Goal: Entertainment & Leisure: Consume media (video, audio)

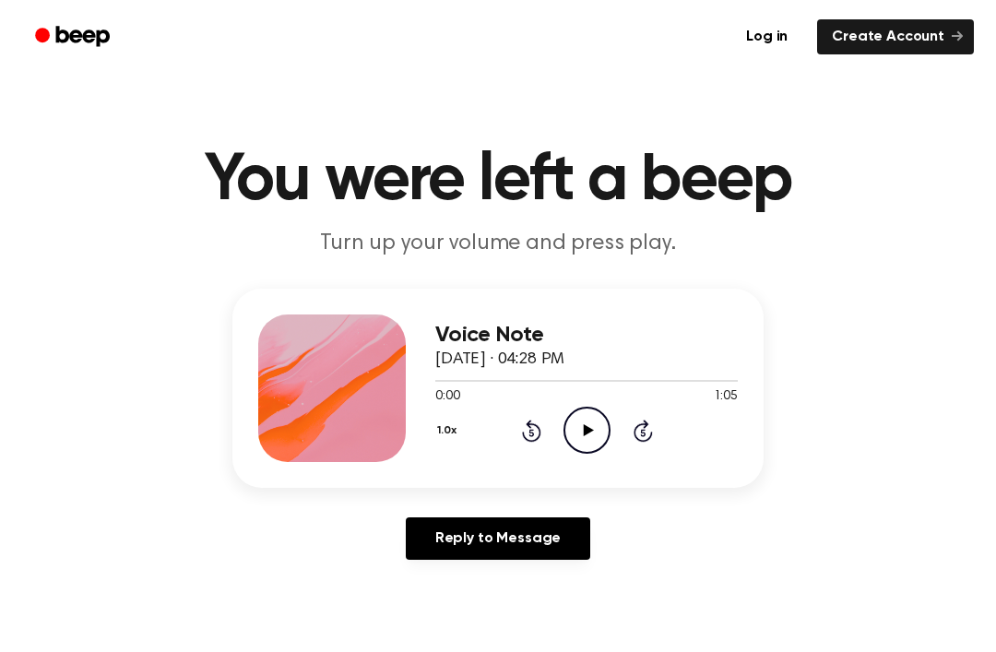
click at [869, 509] on div "Voice Note [DATE] · 04:28 PM 0:00 1:05 Your browser does not support the [objec…" at bounding box center [498, 432] width 952 height 286
click at [589, 444] on icon "Play Audio" at bounding box center [587, 430] width 47 height 47
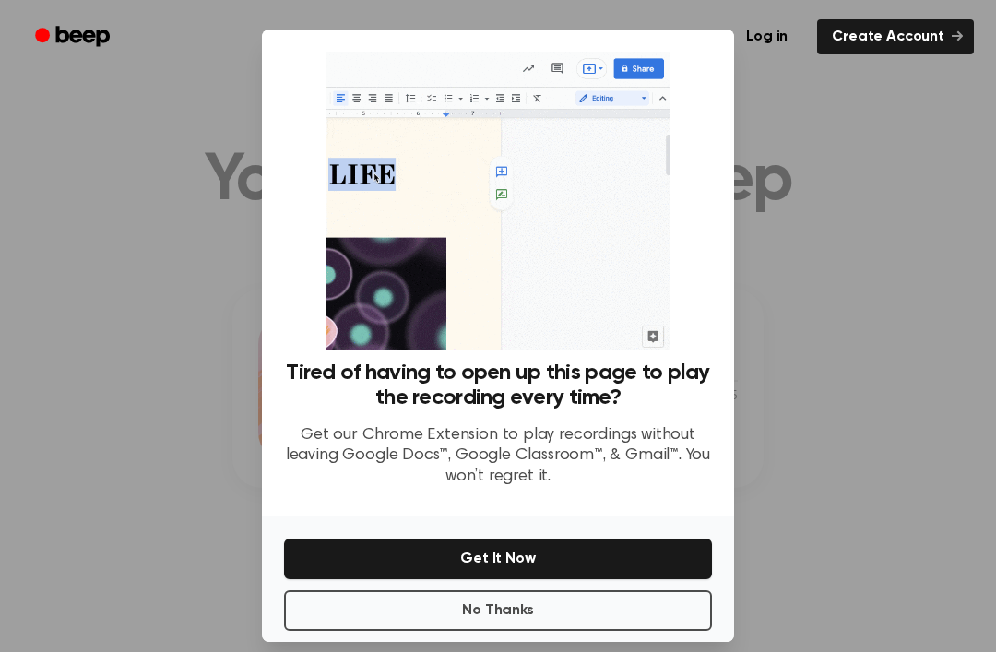
click at [484, 631] on button "No Thanks" at bounding box center [498, 610] width 428 height 41
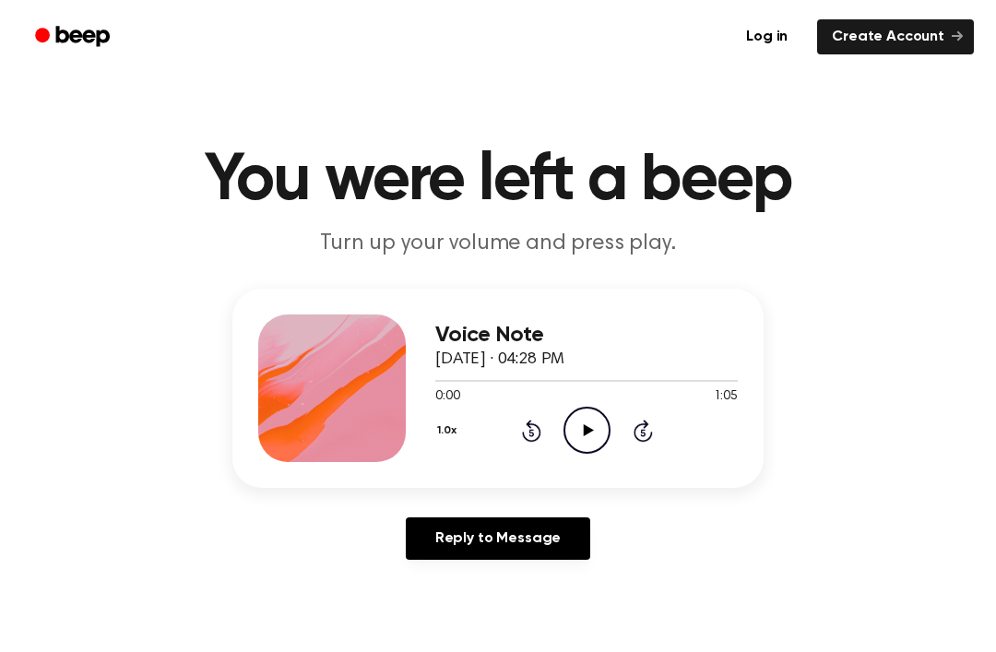
click at [588, 419] on icon "Play Audio" at bounding box center [587, 430] width 47 height 47
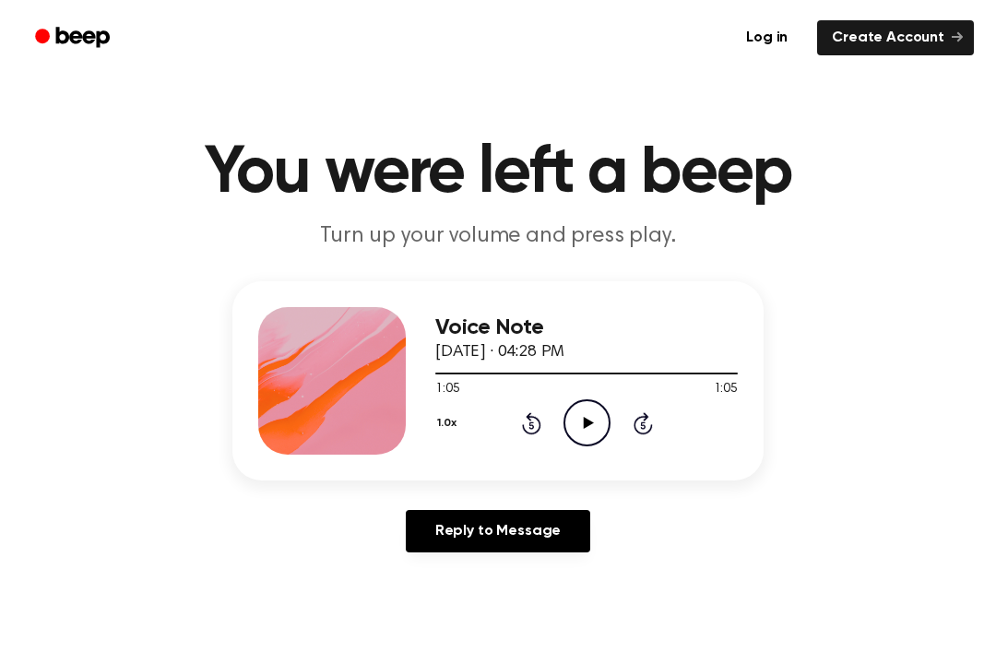
scroll to position [7, 0]
click at [588, 414] on icon "Play Audio" at bounding box center [587, 422] width 47 height 47
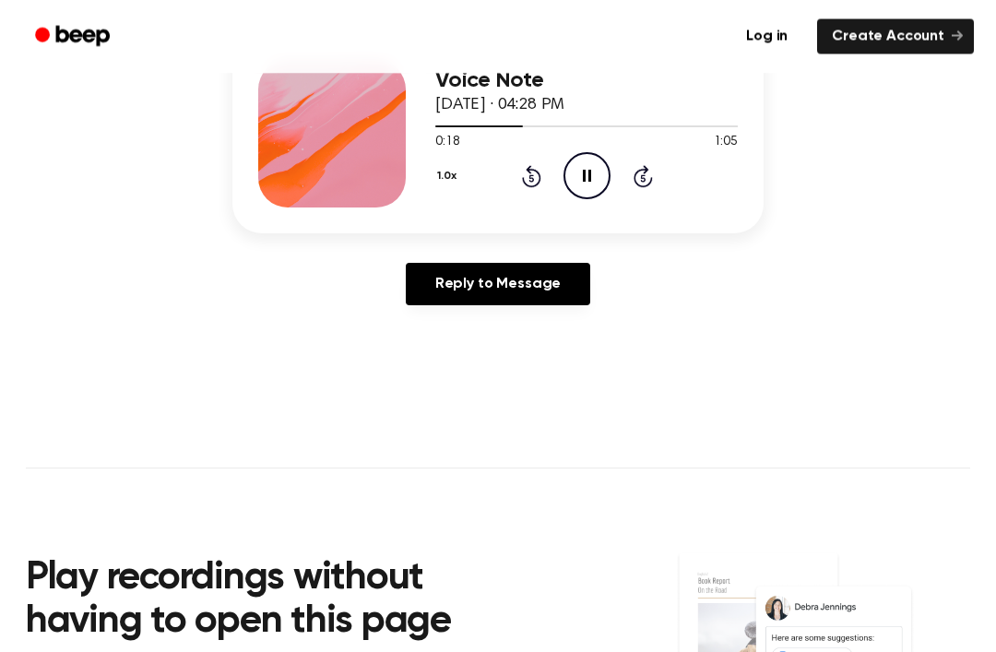
scroll to position [262, 0]
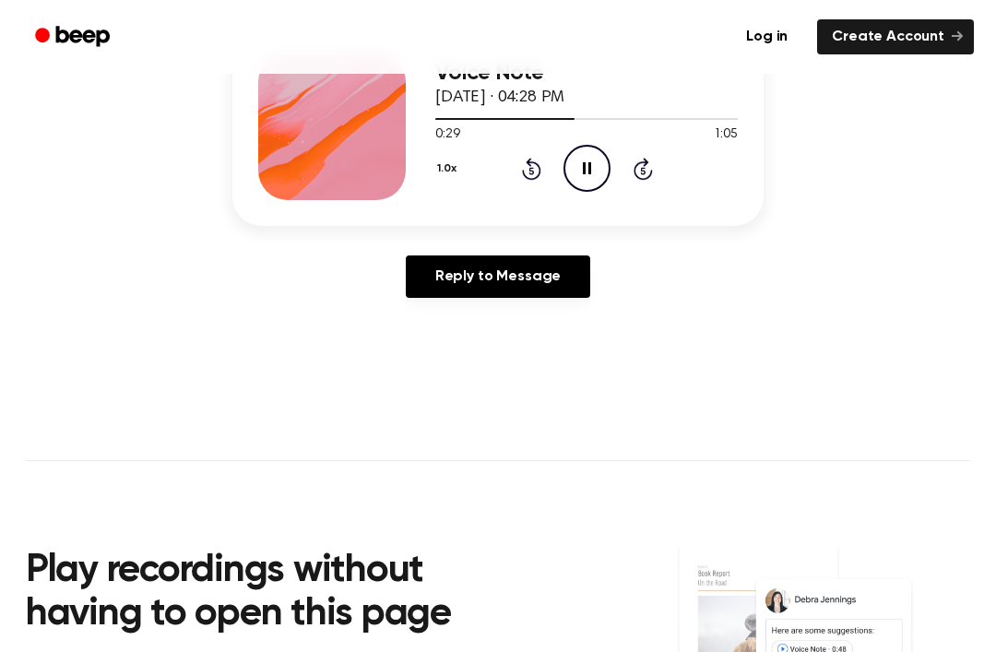
click at [598, 182] on icon "Pause Audio" at bounding box center [587, 168] width 47 height 47
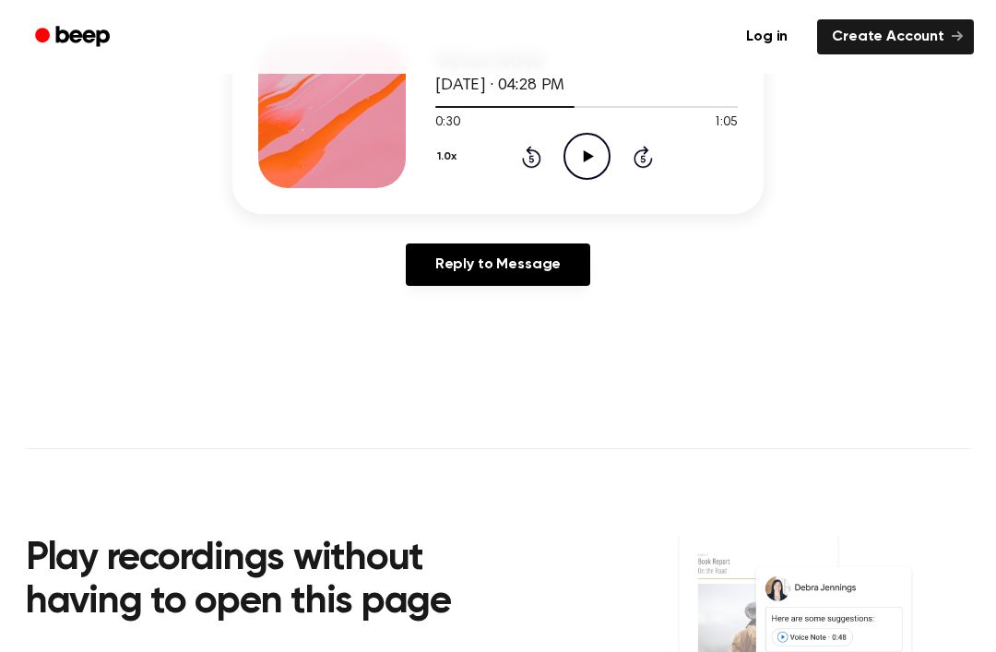
scroll to position [273, 0]
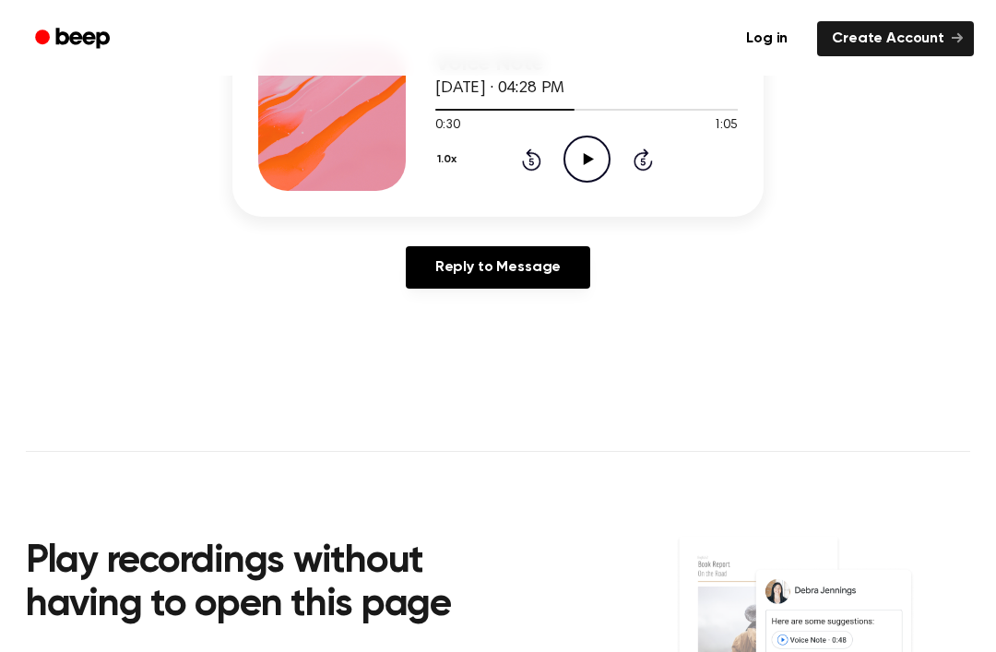
click at [515, 169] on div "1.0x Rewind 5 seconds Play Audio Skip 5 seconds" at bounding box center [586, 157] width 303 height 47
click at [515, 168] on div "1.0x Rewind 5 seconds Play Audio Skip 5 seconds" at bounding box center [586, 157] width 303 height 47
click at [529, 168] on icon "Rewind 5 seconds" at bounding box center [531, 158] width 20 height 24
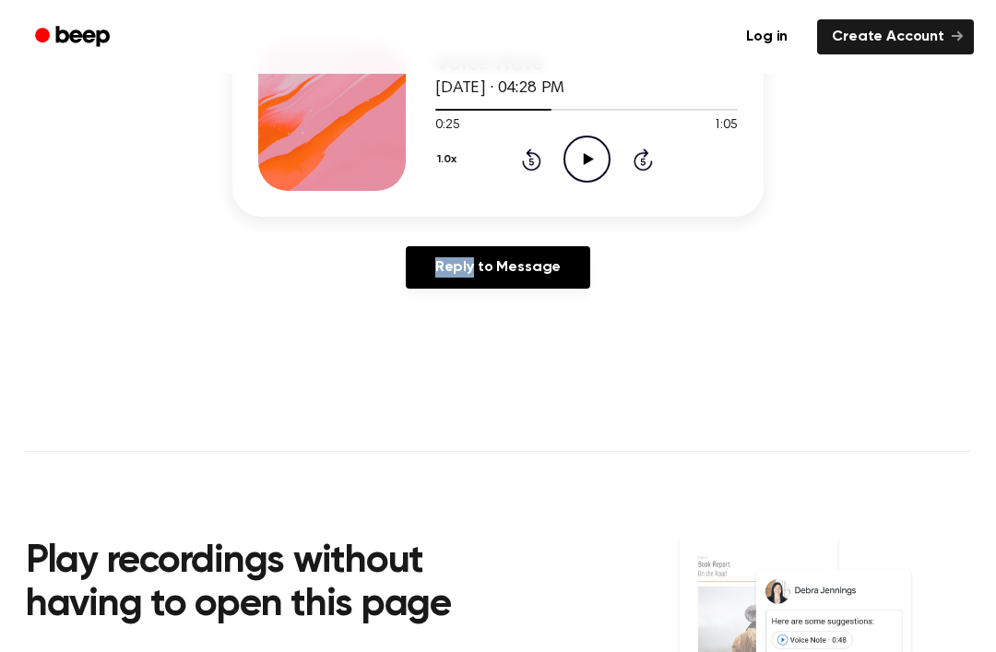
click at [539, 170] on icon "Rewind 5 seconds" at bounding box center [531, 160] width 20 height 24
click at [528, 170] on icon at bounding box center [531, 160] width 19 height 22
click at [528, 166] on icon "Rewind 5 seconds" at bounding box center [531, 160] width 20 height 24
click at [532, 172] on div "1.0x Rewind 5 seconds Play Audio Skip 5 seconds" at bounding box center [586, 159] width 303 height 47
click at [521, 165] on icon "Rewind 5 seconds" at bounding box center [531, 160] width 20 height 24
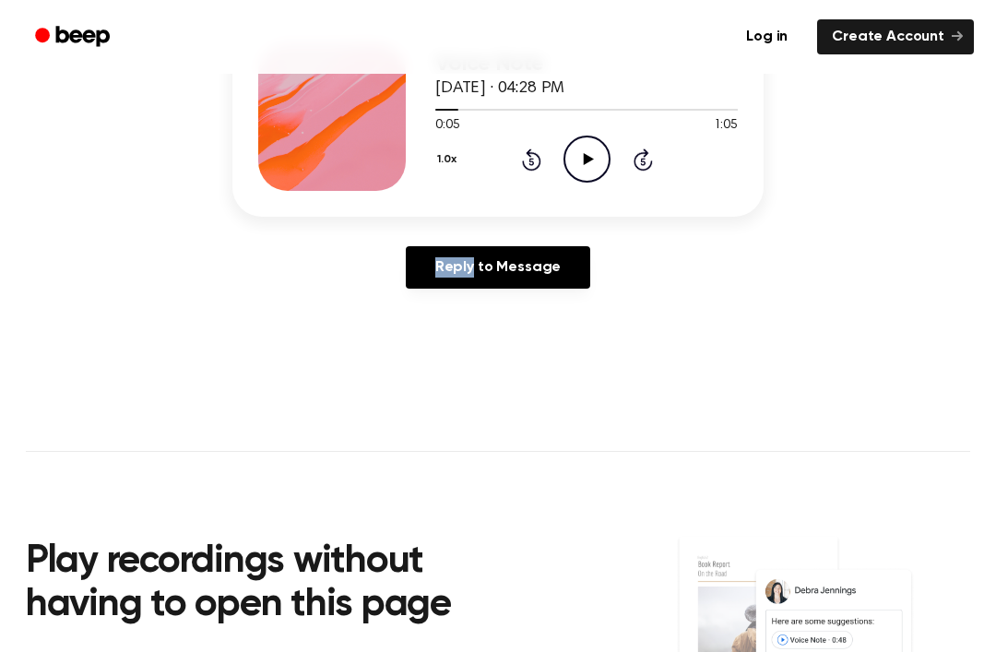
click at [521, 170] on icon "Rewind 5 seconds" at bounding box center [531, 160] width 20 height 24
click at [534, 173] on div "1.0x Rewind 5 seconds Play Audio Skip 5 seconds" at bounding box center [586, 159] width 303 height 47
click at [522, 161] on icon at bounding box center [531, 160] width 19 height 22
click at [588, 159] on icon at bounding box center [588, 159] width 10 height 12
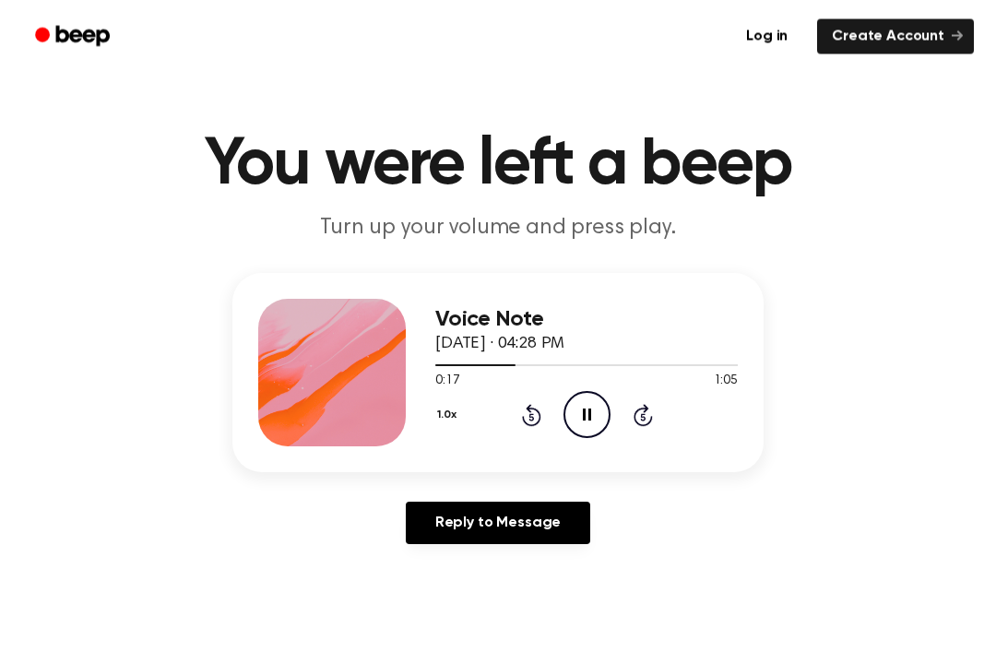
scroll to position [0, 0]
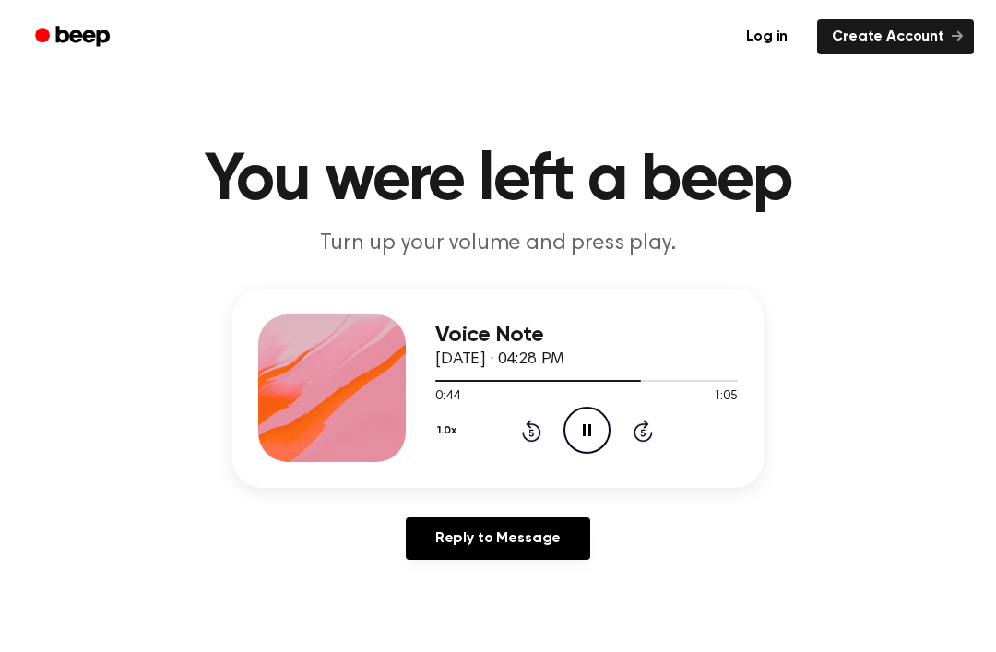
click at [582, 422] on icon "Pause Audio" at bounding box center [587, 430] width 47 height 47
click at [583, 457] on div "Voice Note [DATE] · 04:28 PM 0:44 1:05 Your browser does not support the [objec…" at bounding box center [586, 389] width 303 height 148
click at [596, 428] on icon "Play Audio" at bounding box center [587, 430] width 47 height 47
click at [573, 458] on div "Voice Note [DATE] · 04:28 PM 0:44 1:05 Your browser does not support the [objec…" at bounding box center [586, 389] width 303 height 148
click at [593, 429] on icon "Pause Audio" at bounding box center [587, 430] width 47 height 47
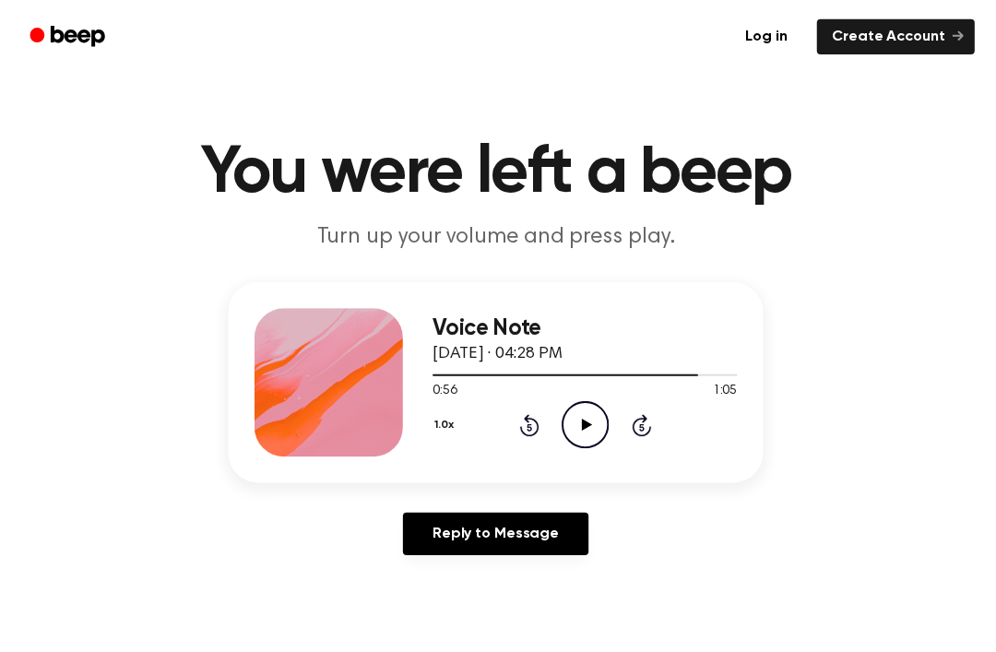
scroll to position [8, 0]
click at [777, 171] on h1 "You were left a beep" at bounding box center [498, 172] width 945 height 66
click at [584, 436] on icon "Play Audio" at bounding box center [587, 421] width 47 height 47
click at [594, 443] on icon "Pause Audio" at bounding box center [587, 421] width 47 height 47
click at [589, 422] on icon "Play Audio" at bounding box center [587, 421] width 47 height 47
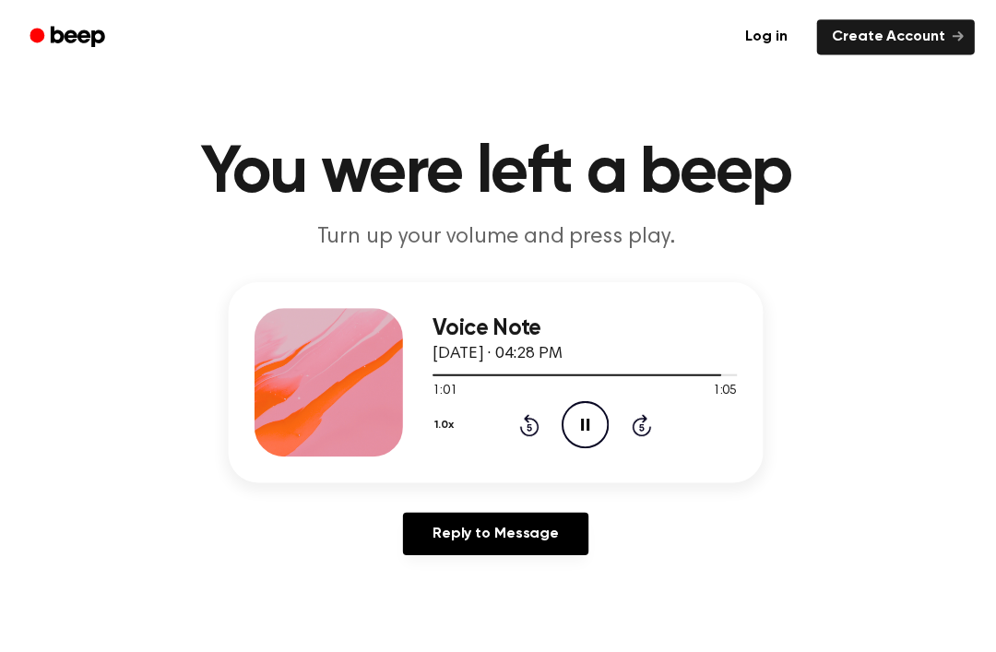
click at [580, 452] on div "Voice Note [DATE] · 04:28 PM 1:01 1:05 Your browser does not support the [objec…" at bounding box center [586, 380] width 303 height 148
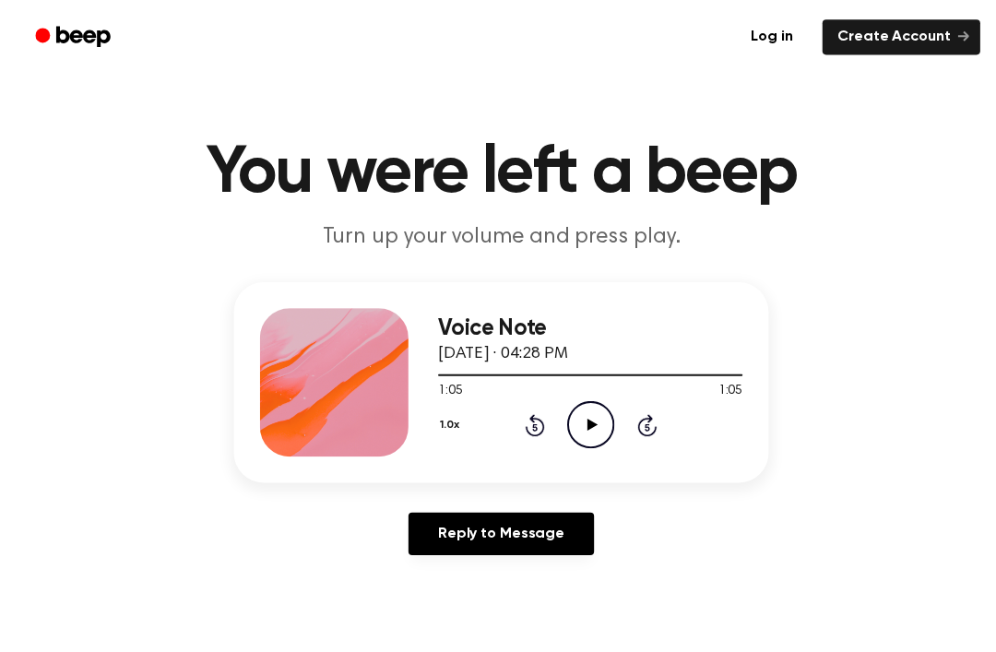
scroll to position [0, 0]
